Goal: Transaction & Acquisition: Book appointment/travel/reservation

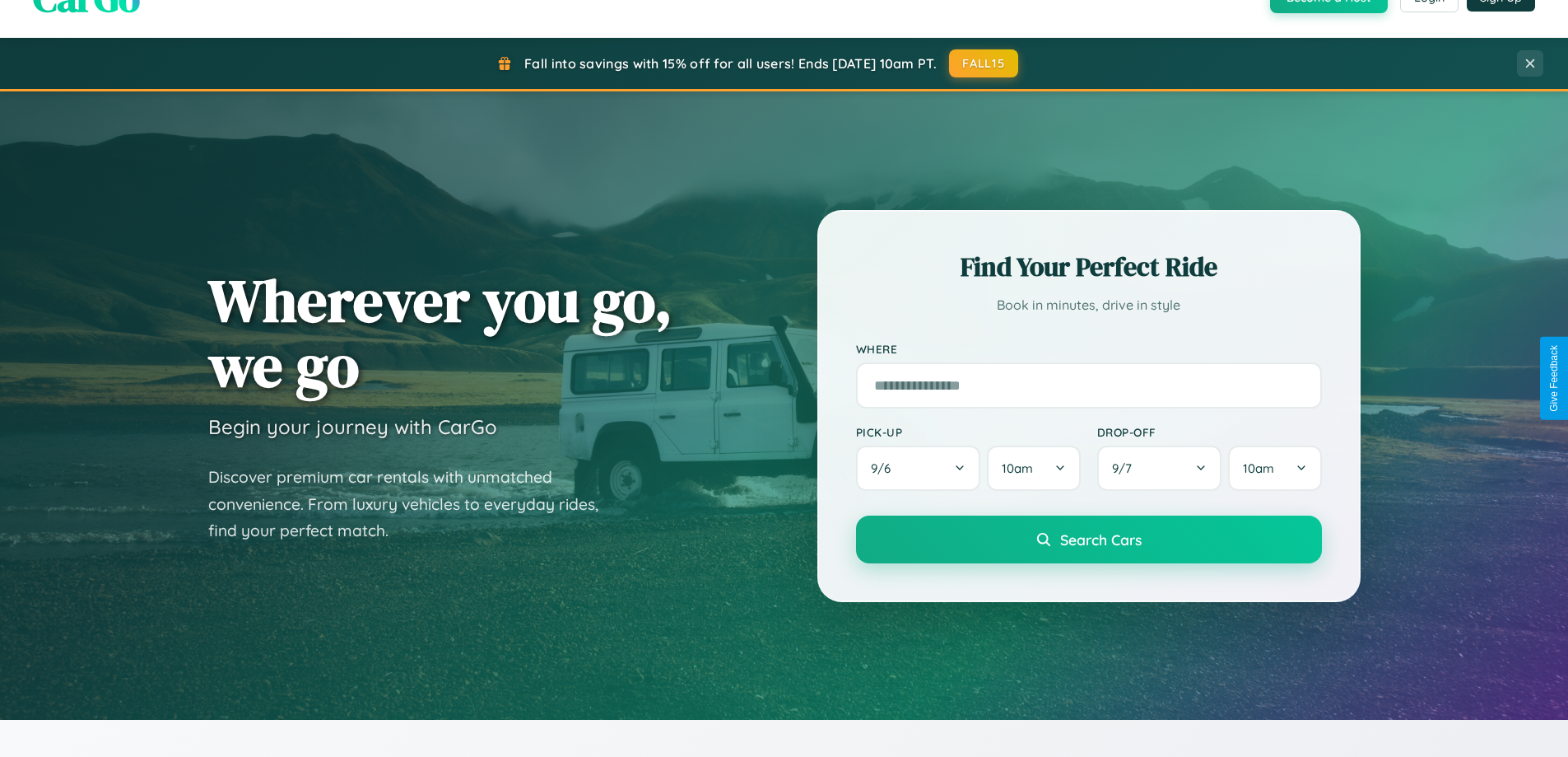
scroll to position [710, 0]
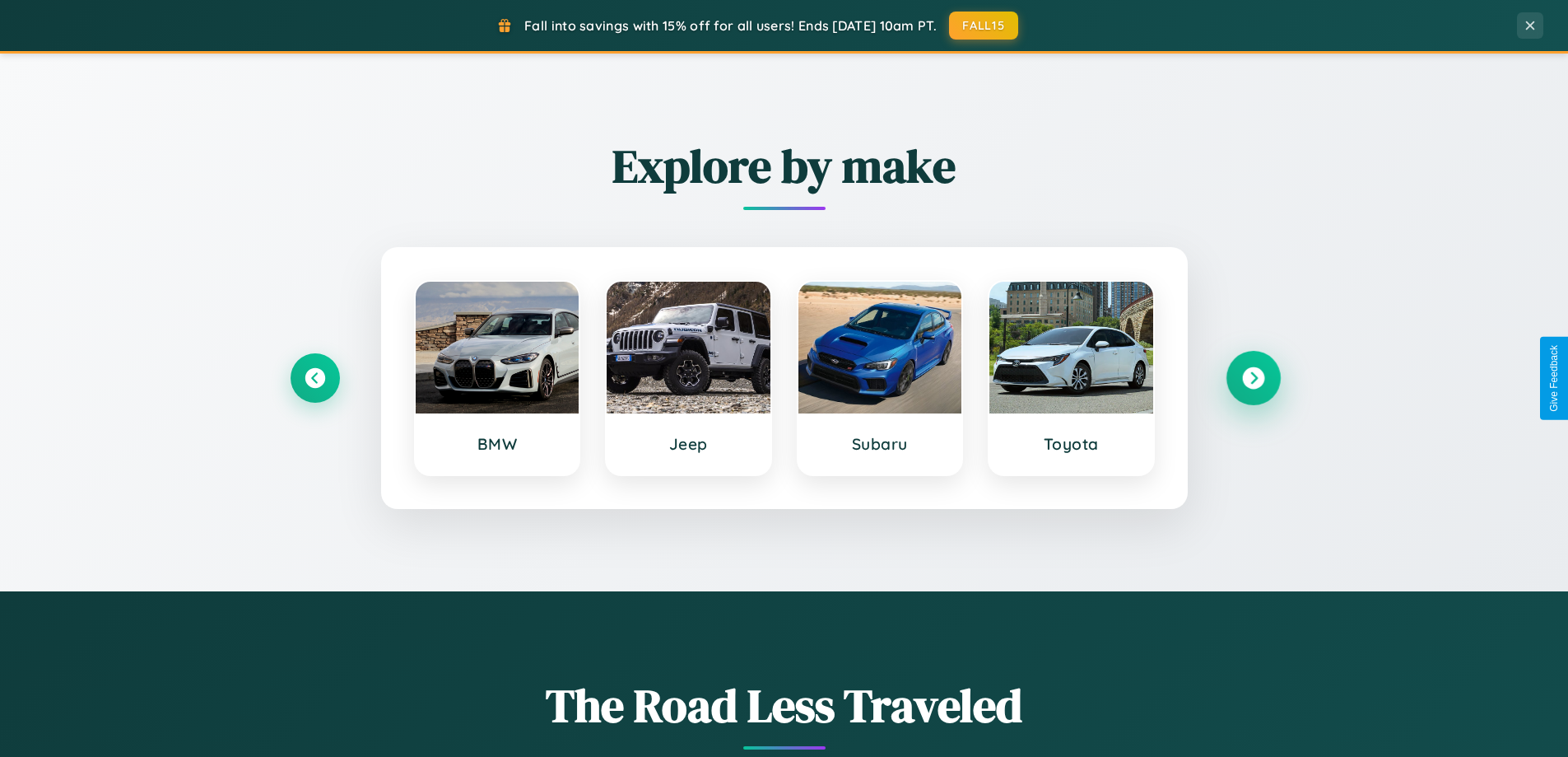
click at [1252, 378] on icon at bounding box center [1252, 378] width 22 height 22
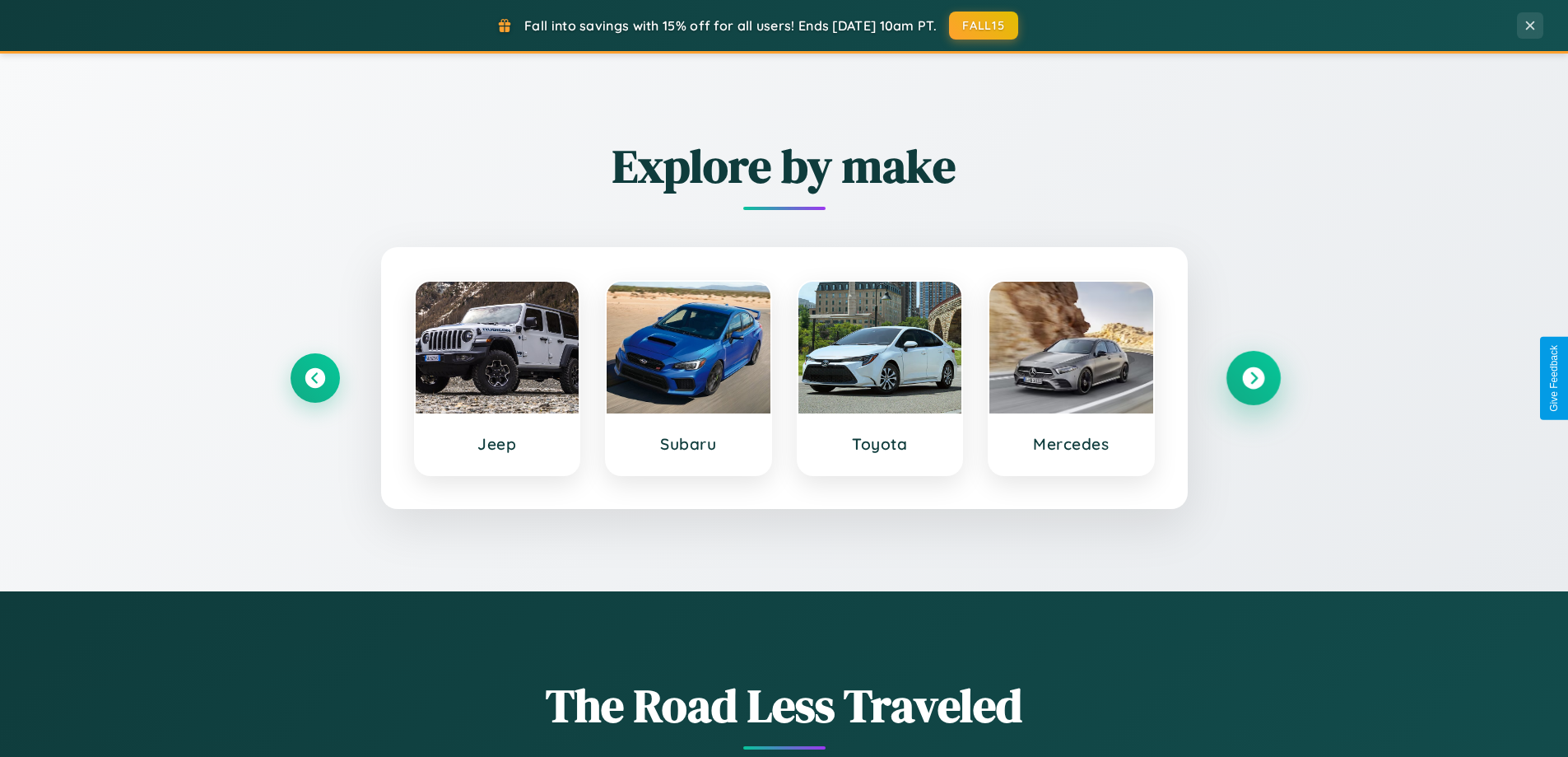
click at [1252, 378] on icon at bounding box center [1252, 378] width 22 height 22
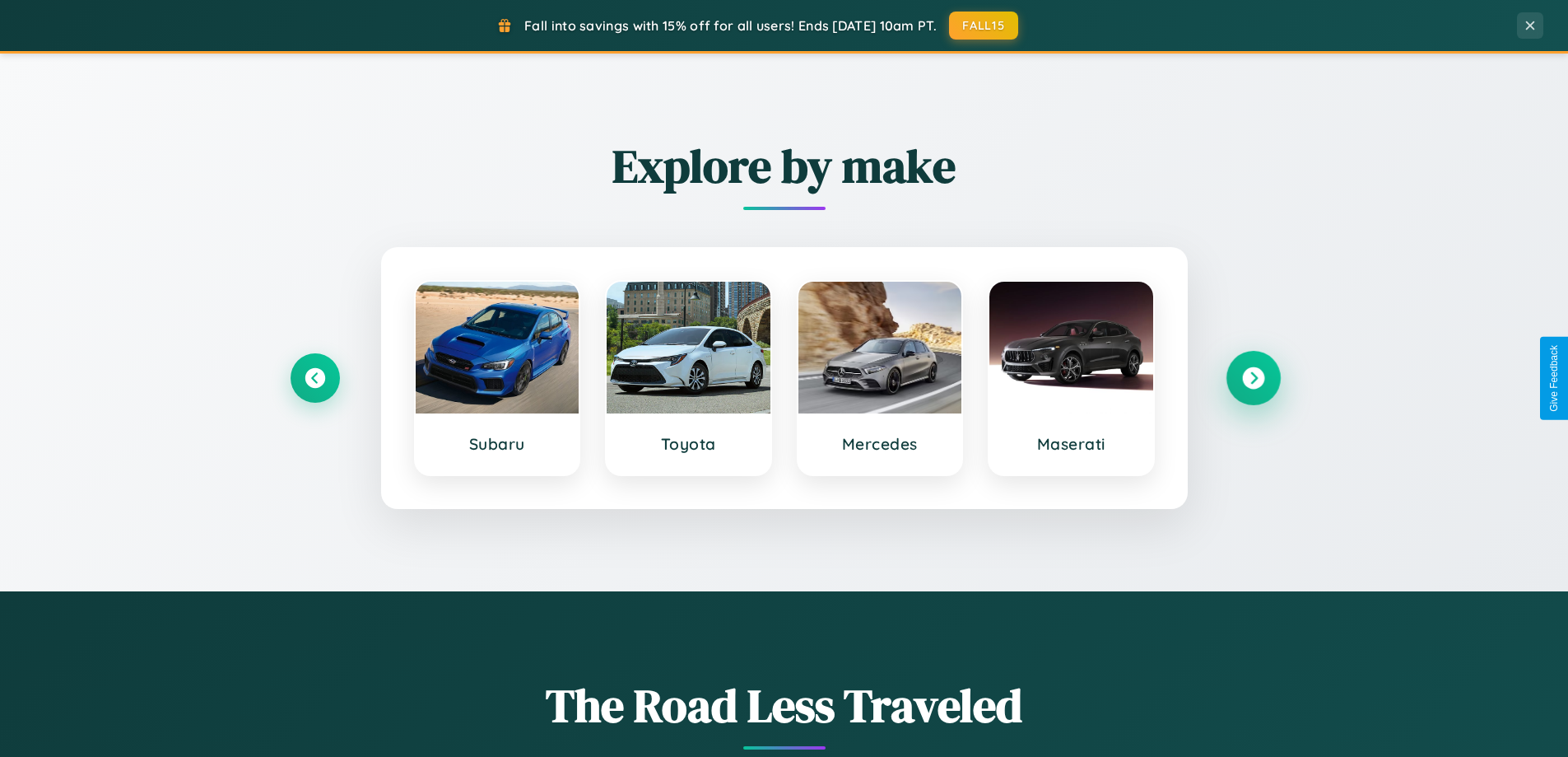
click at [1252, 378] on icon at bounding box center [1252, 378] width 22 height 22
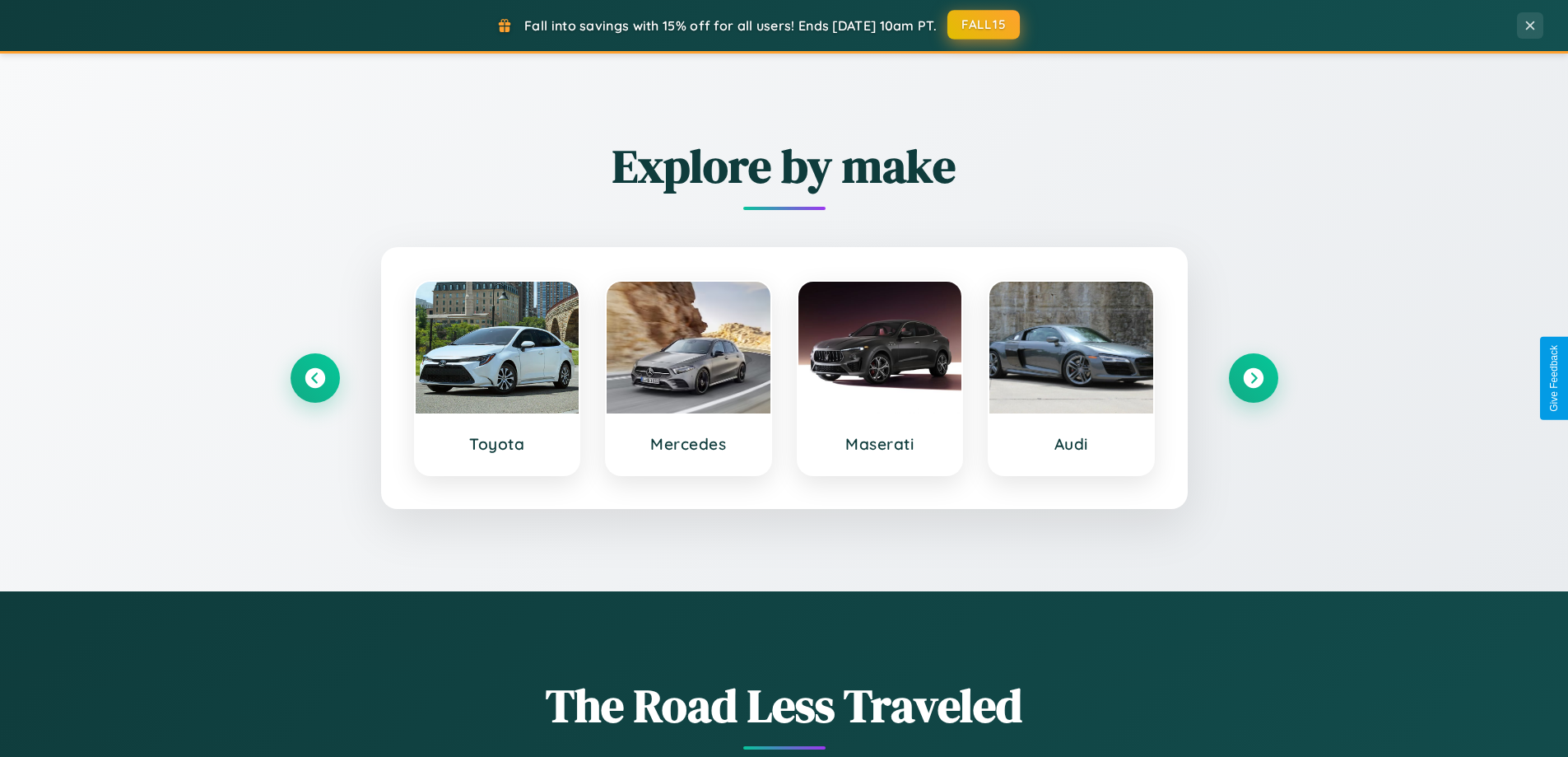
click at [984, 25] on button "FALL15" at bounding box center [983, 25] width 72 height 30
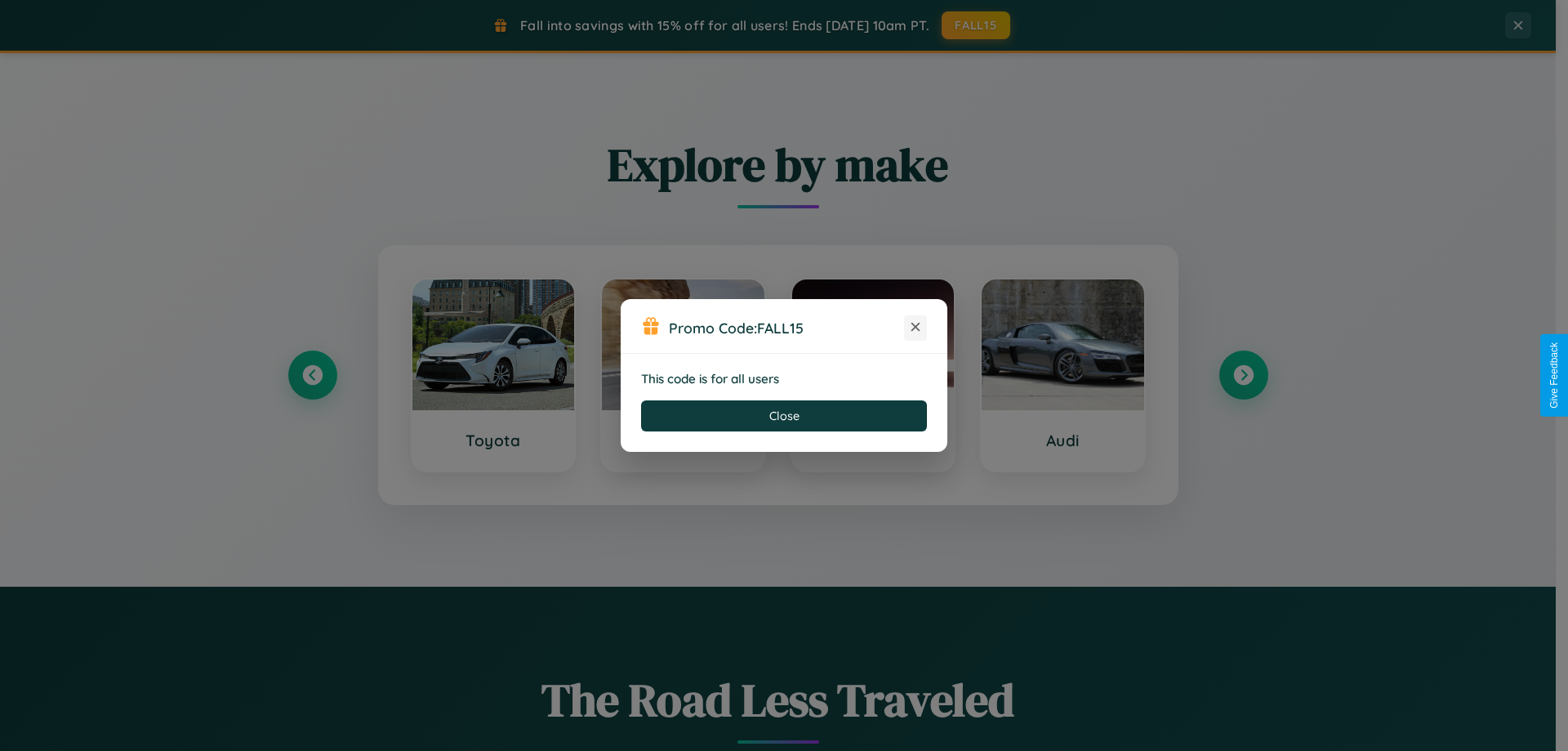
click at [915, 327] on icon at bounding box center [915, 326] width 16 height 16
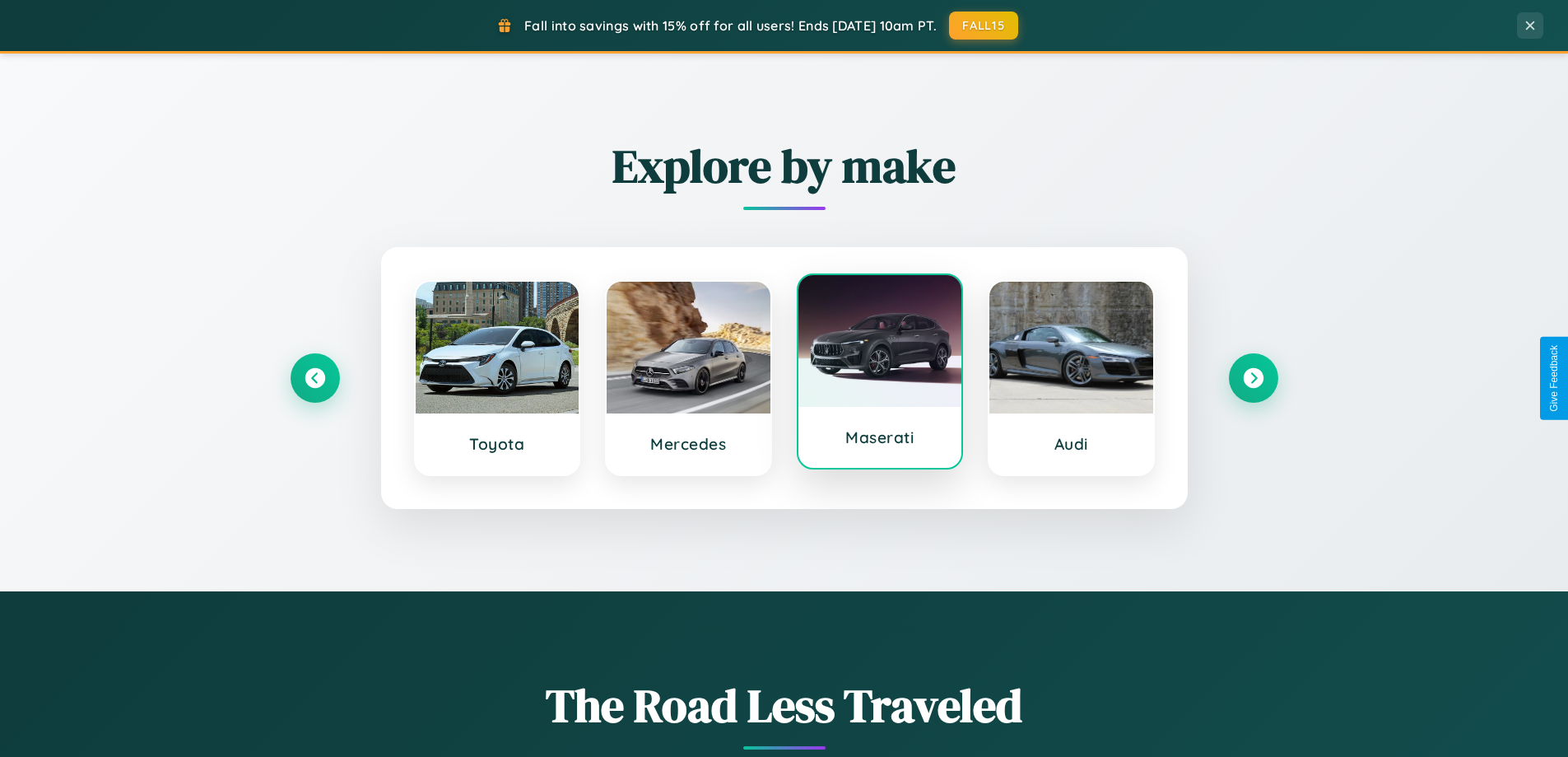
click at [878, 371] on div at bounding box center [880, 341] width 164 height 132
